Goal: Navigation & Orientation: Understand site structure

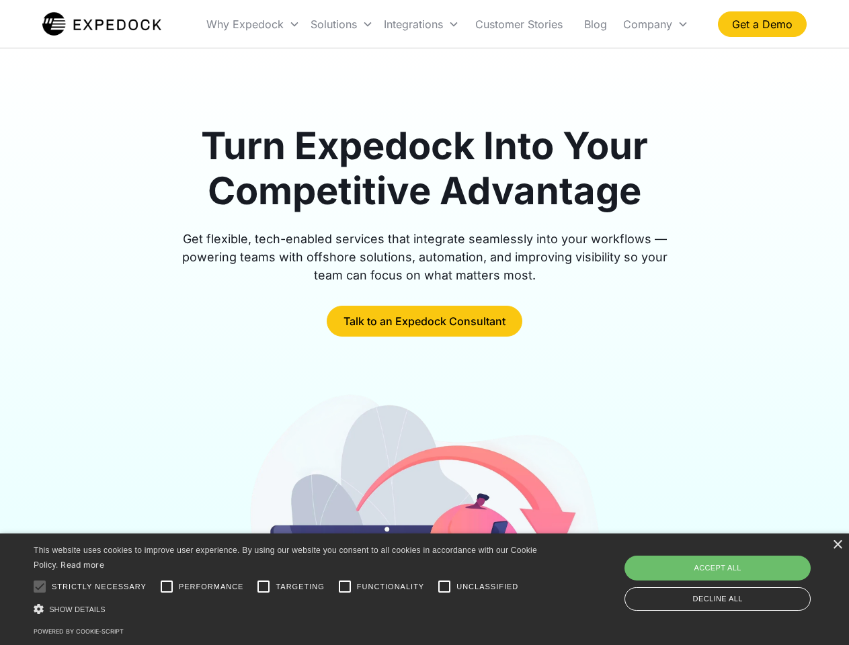
click at [448, 24] on div "Integrations" at bounding box center [421, 24] width 86 height 46
click at [253, 24] on div "Why Expedock" at bounding box center [244, 23] width 77 height 13
click at [341, 24] on div "Solutions" at bounding box center [333, 23] width 46 height 13
click at [421, 24] on div "Integrations" at bounding box center [413, 23] width 59 height 13
click at [655, 24] on div "Company" at bounding box center [647, 23] width 49 height 13
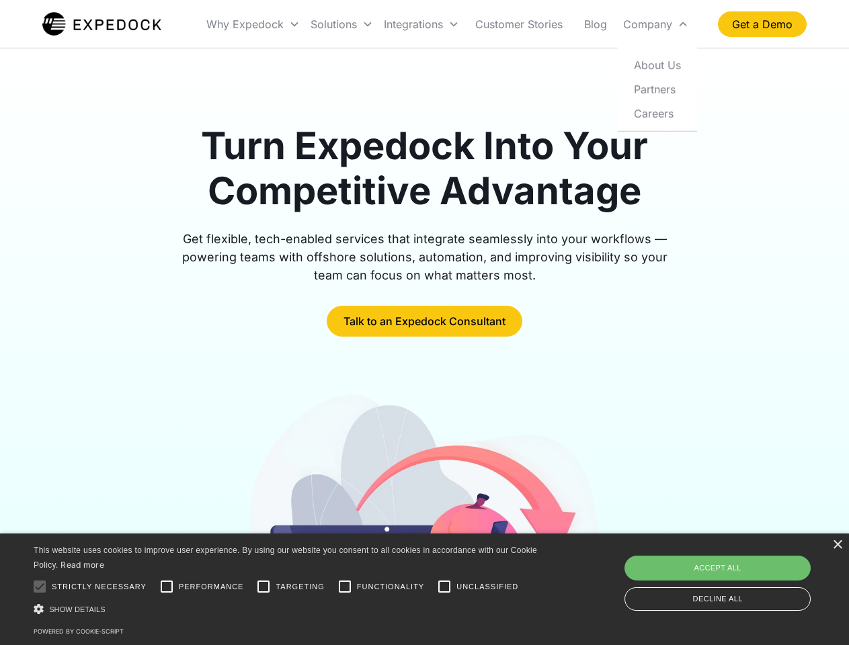
click at [40, 587] on div at bounding box center [39, 586] width 27 height 27
click at [167, 587] on input "Performance" at bounding box center [166, 586] width 27 height 27
checkbox input "true"
click at [263, 587] on input "Targeting" at bounding box center [263, 586] width 27 height 27
checkbox input "true"
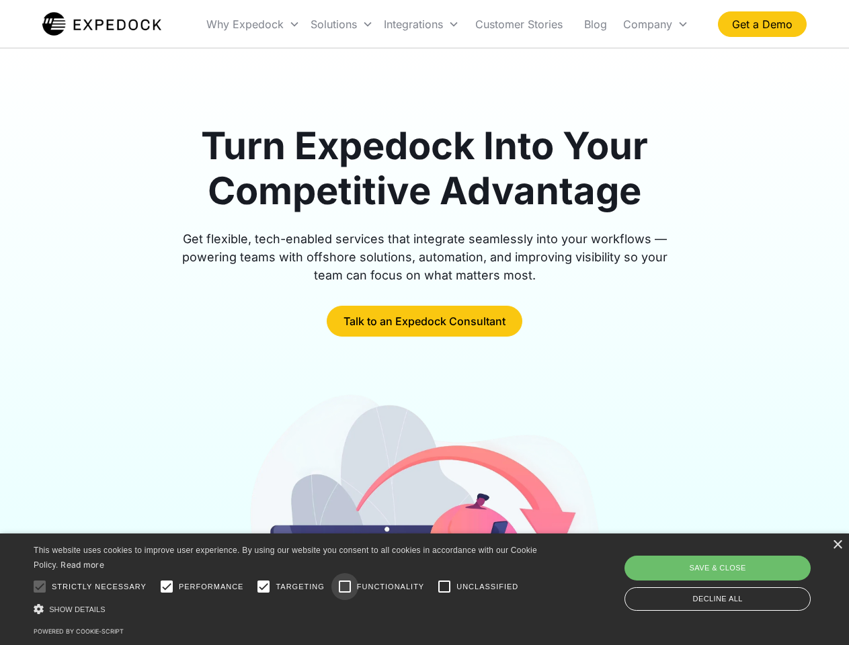
click at [345, 587] on input "Functionality" at bounding box center [344, 586] width 27 height 27
checkbox input "true"
click at [444, 587] on input "Unclassified" at bounding box center [444, 586] width 27 height 27
checkbox input "true"
